Goal: Navigation & Orientation: Find specific page/section

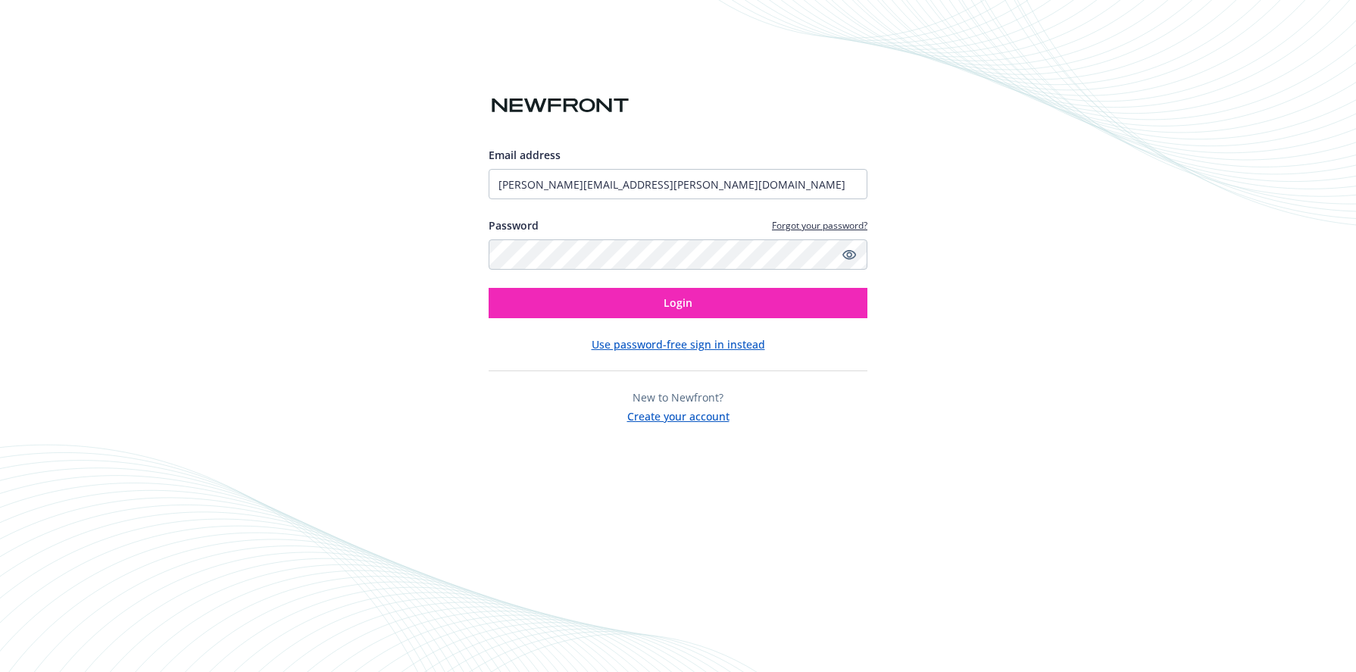
click at [1118, 268] on div "Email address [PERSON_NAME][EMAIL_ADDRESS][PERSON_NAME][DOMAIN_NAME] Password F…" at bounding box center [678, 336] width 1356 height 672
click at [671, 304] on span "Login" at bounding box center [678, 303] width 29 height 14
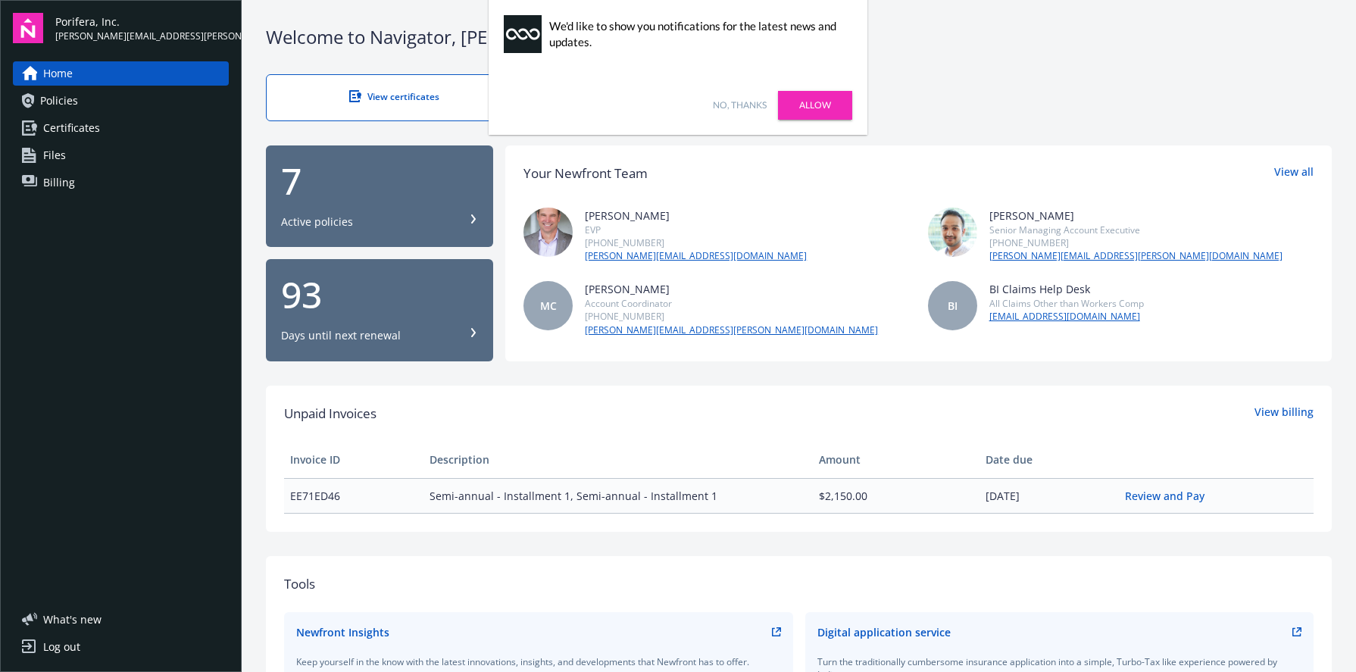
click at [734, 101] on link "No, thanks" at bounding box center [740, 106] width 54 height 14
